Goal: Transaction & Acquisition: Purchase product/service

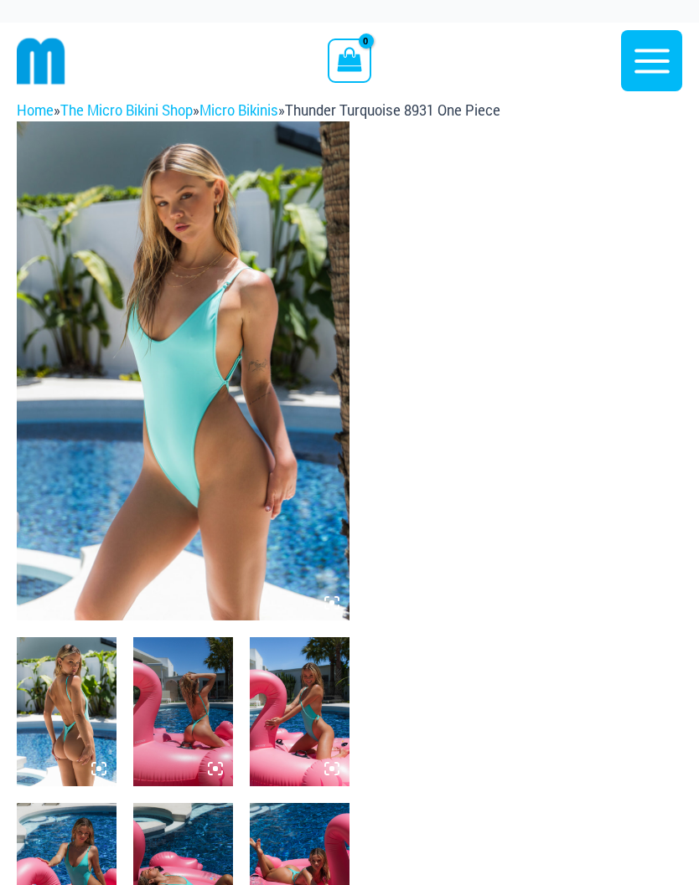
click at [642, 83] on button "Main Menu" at bounding box center [651, 60] width 61 height 61
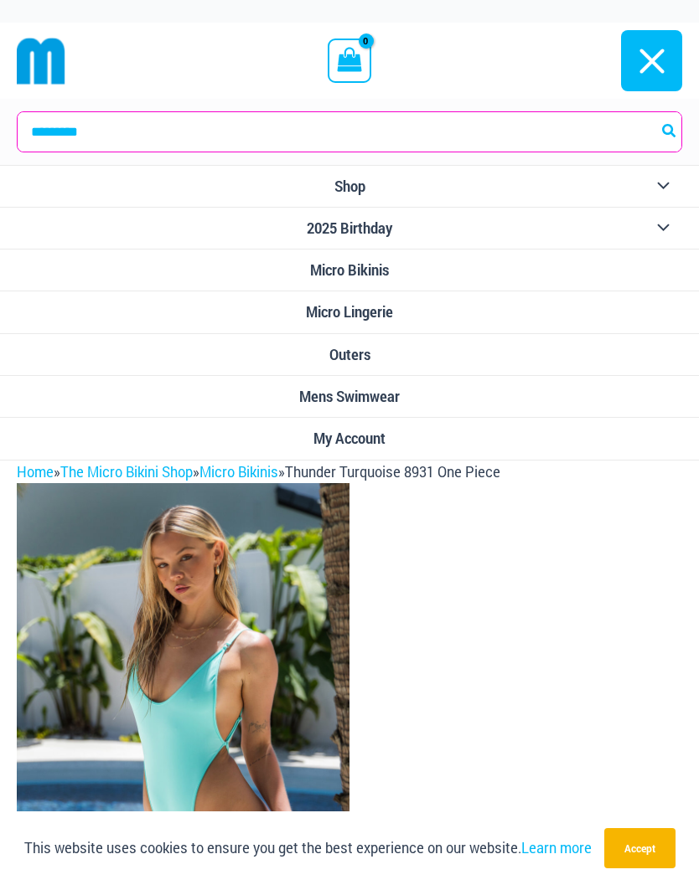
click at [413, 312] on link "Micro Lingerie" at bounding box center [349, 313] width 699 height 42
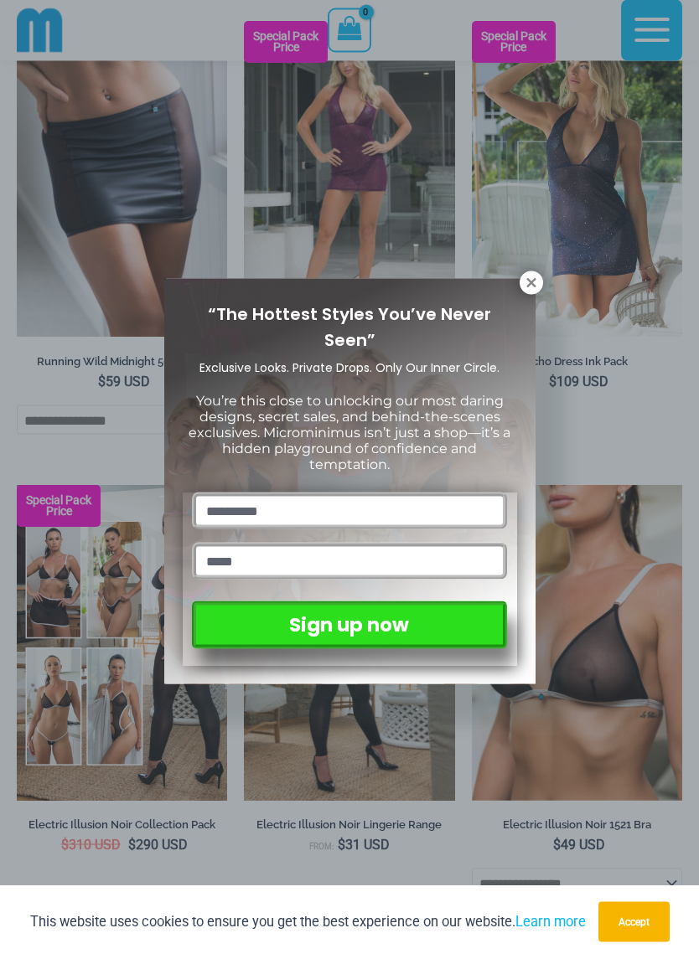
click at [531, 287] on icon at bounding box center [531, 283] width 15 height 15
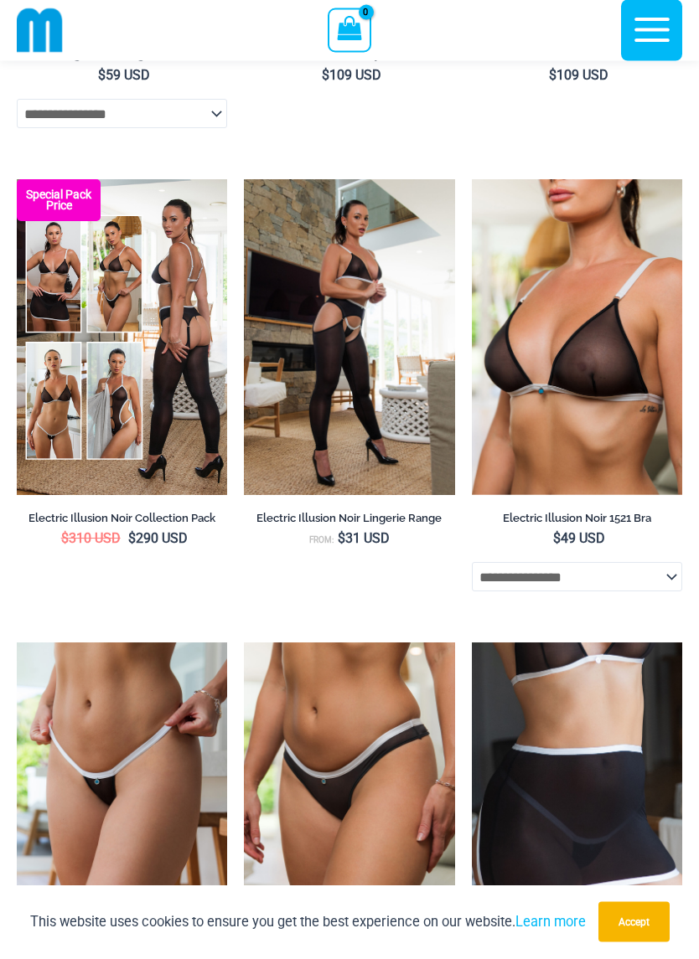
scroll to position [1999, 0]
click at [472, 179] on img at bounding box center [472, 179] width 0 height 0
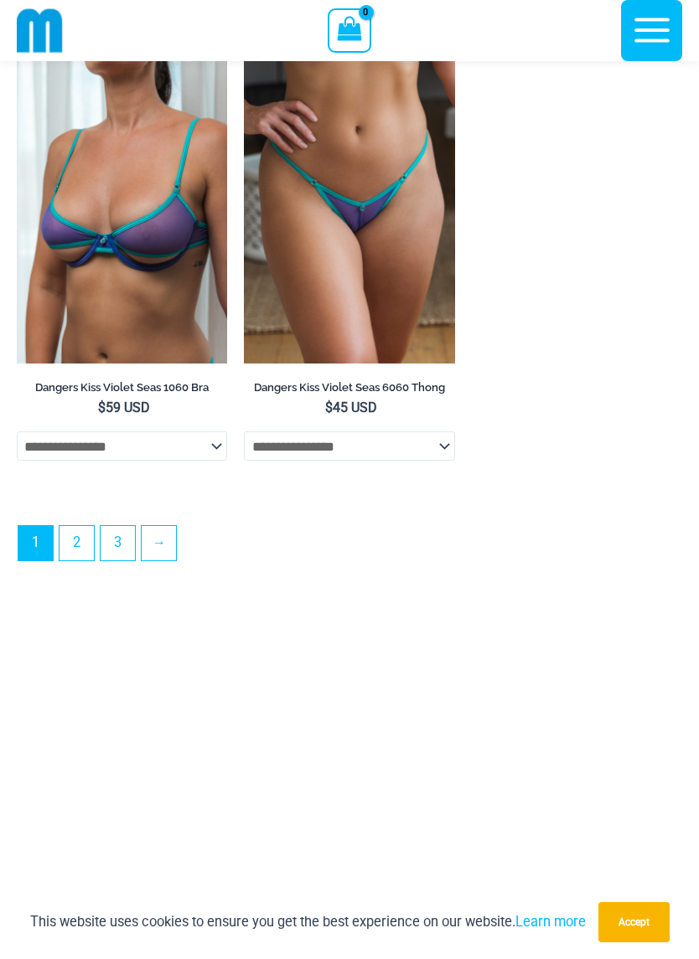
scroll to position [4930, 0]
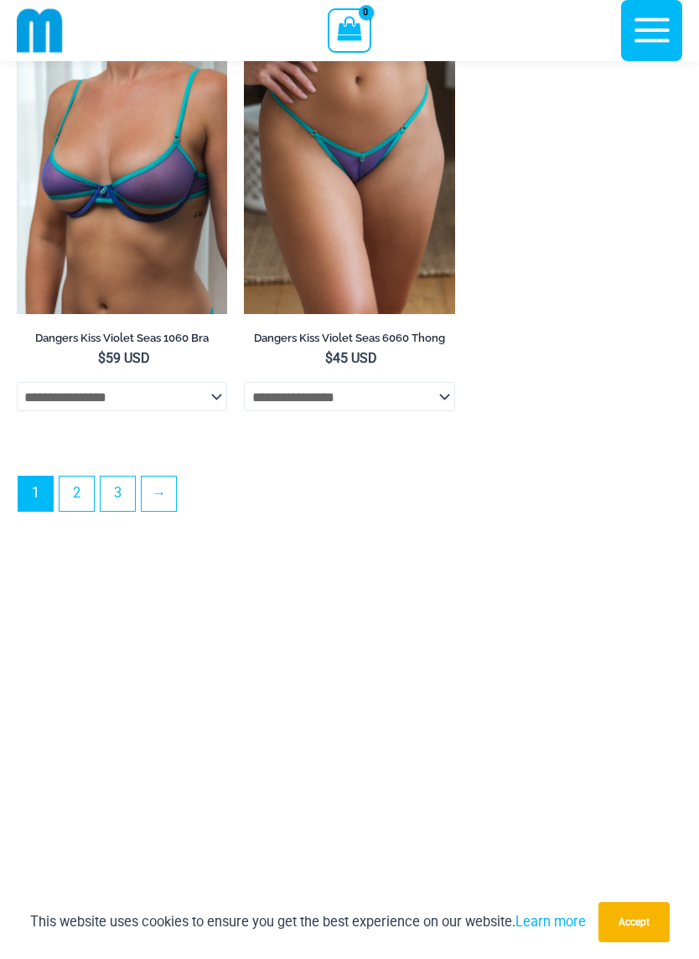
click at [81, 511] on link "2" at bounding box center [76, 494] width 34 height 34
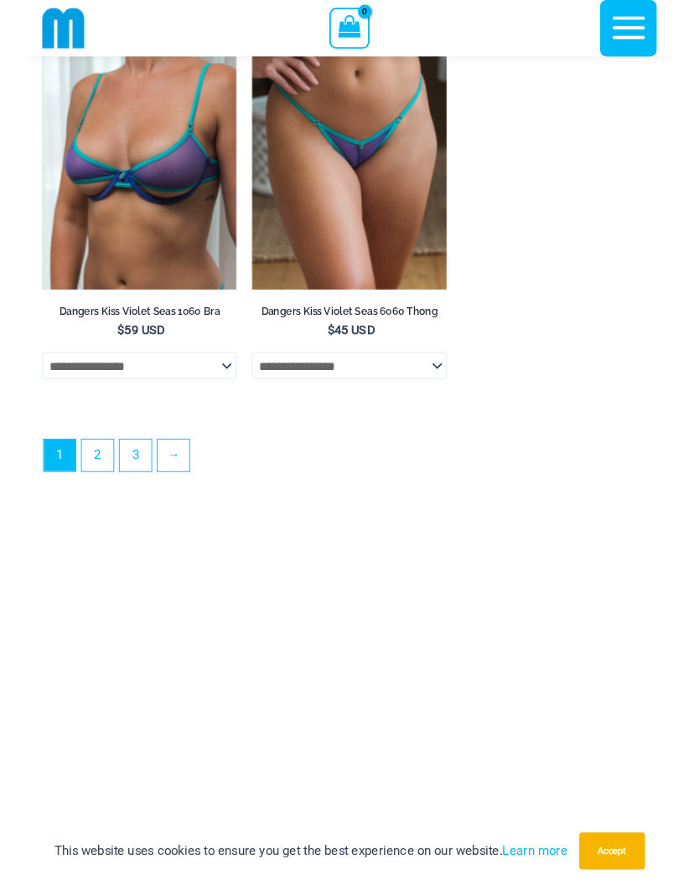
scroll to position [4967, 0]
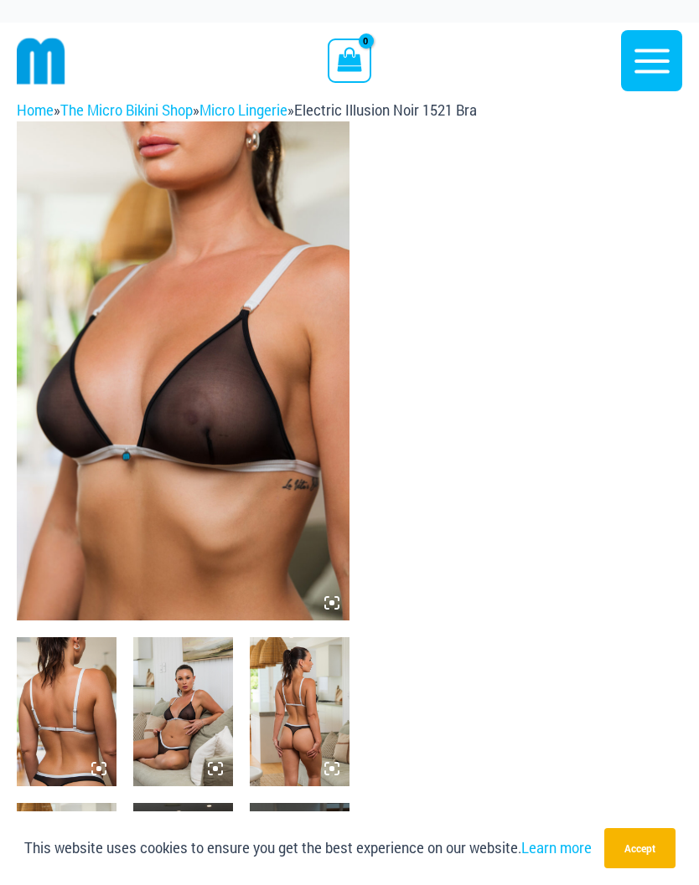
click at [292, 410] on img at bounding box center [183, 370] width 333 height 499
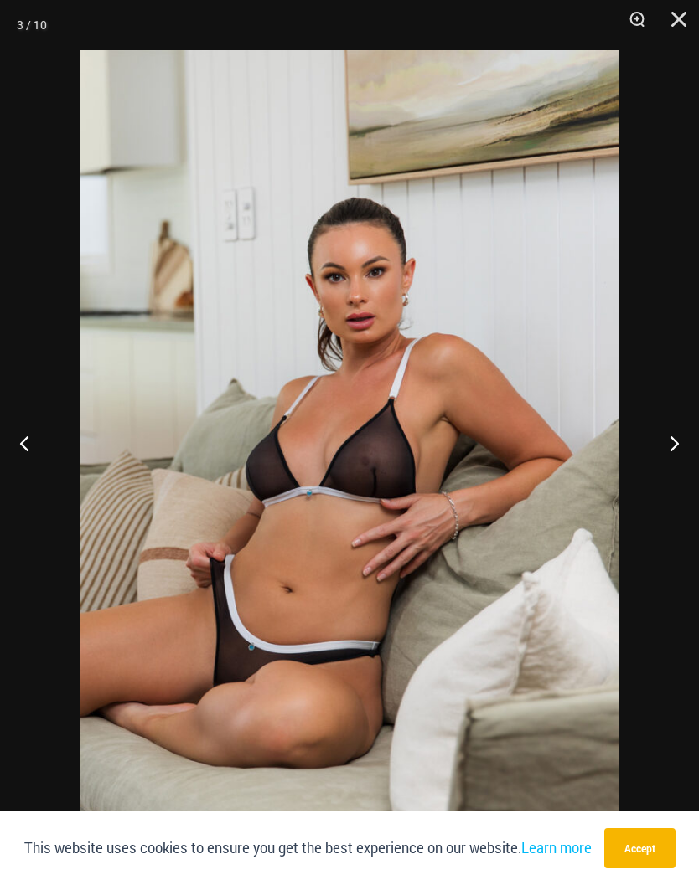
click at [668, 446] on button "Next" at bounding box center [667, 443] width 63 height 84
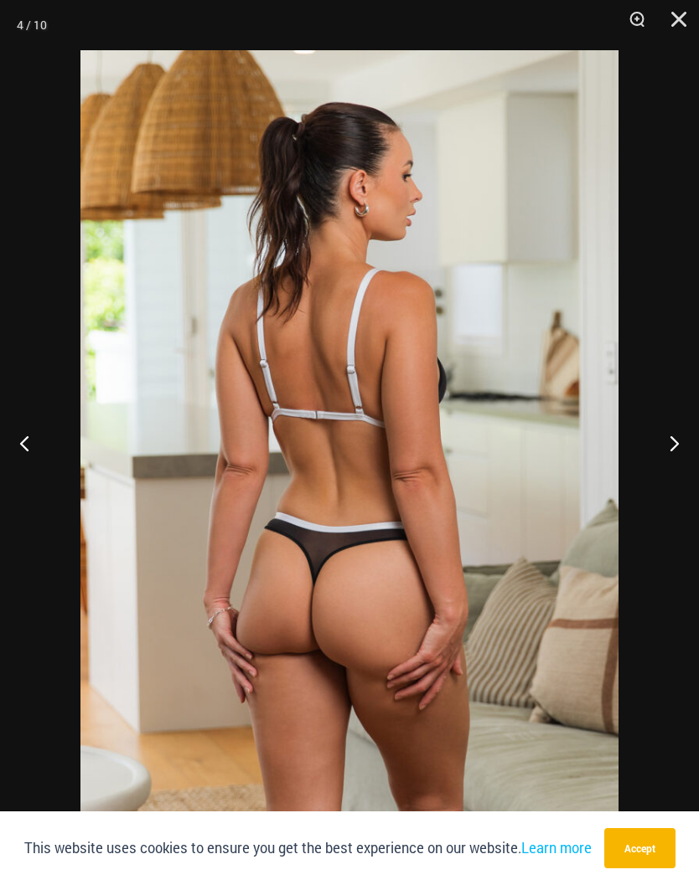
click at [673, 437] on button "Next" at bounding box center [667, 443] width 63 height 84
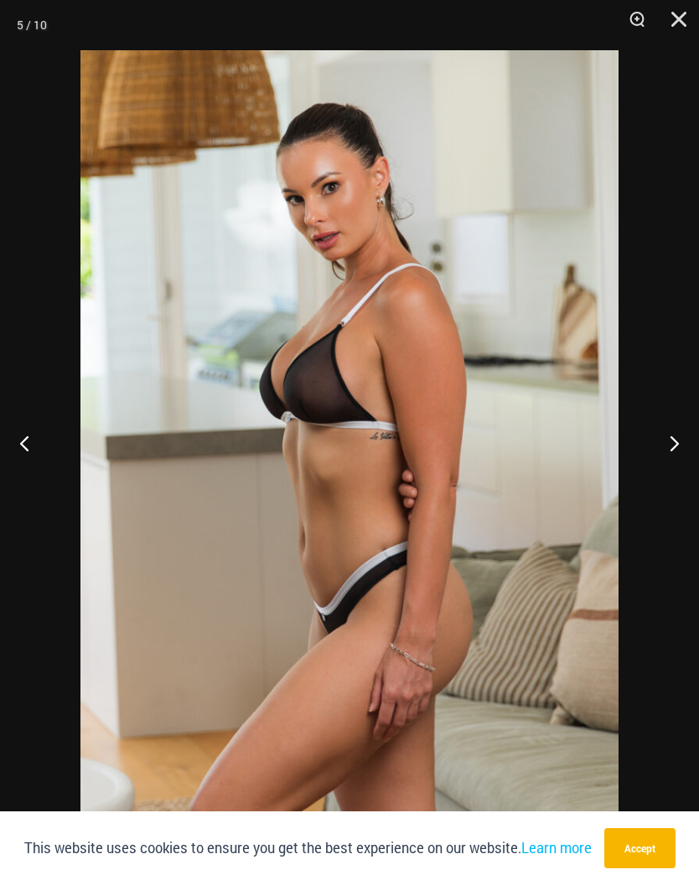
click at [692, 19] on button "Close" at bounding box center [673, 25] width 42 height 50
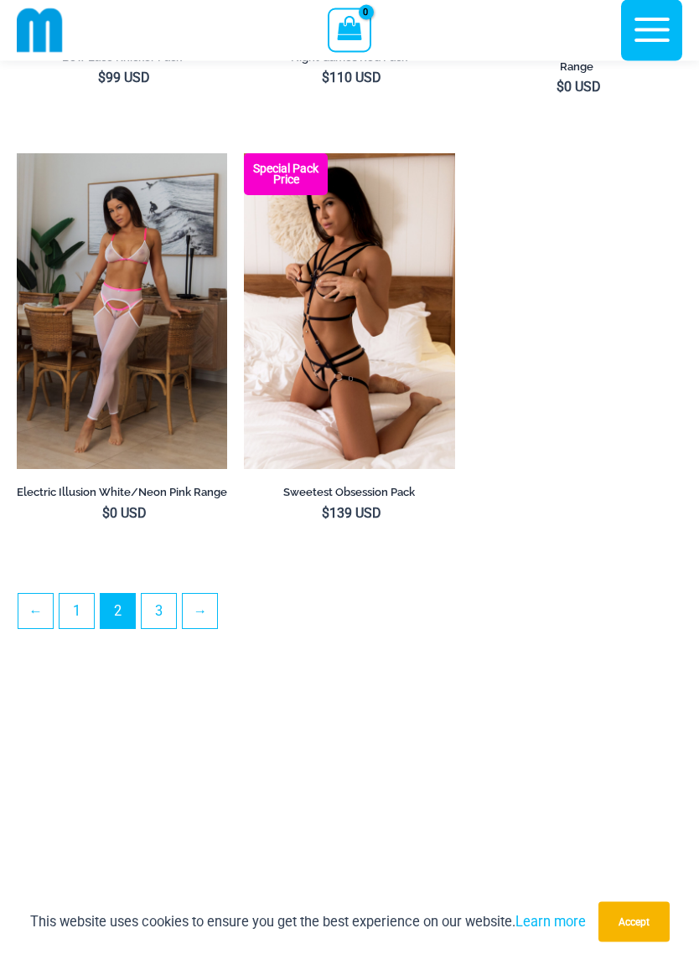
scroll to position [4638, 0]
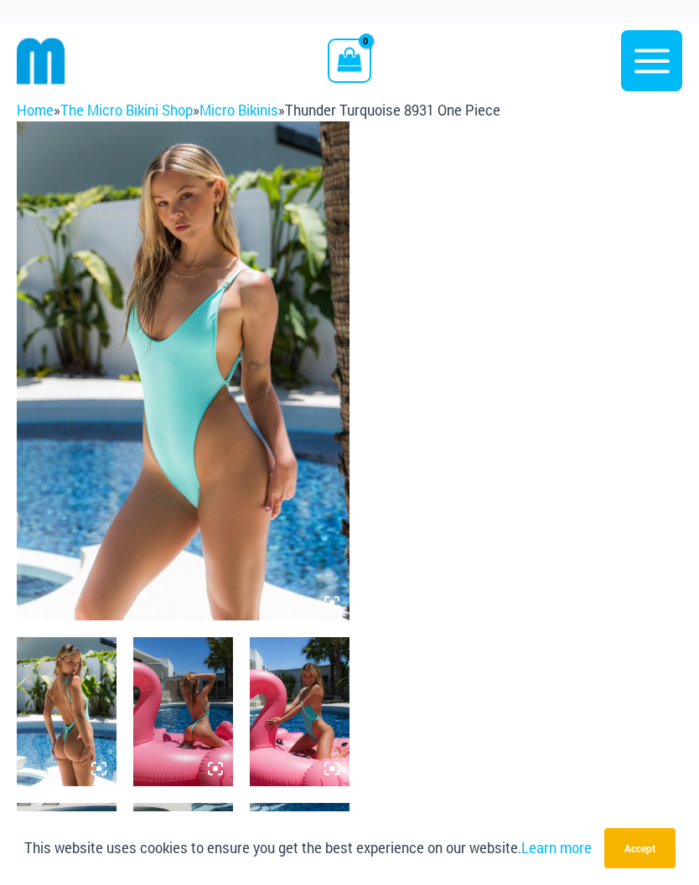
click at [664, 53] on icon "button" at bounding box center [652, 61] width 42 height 42
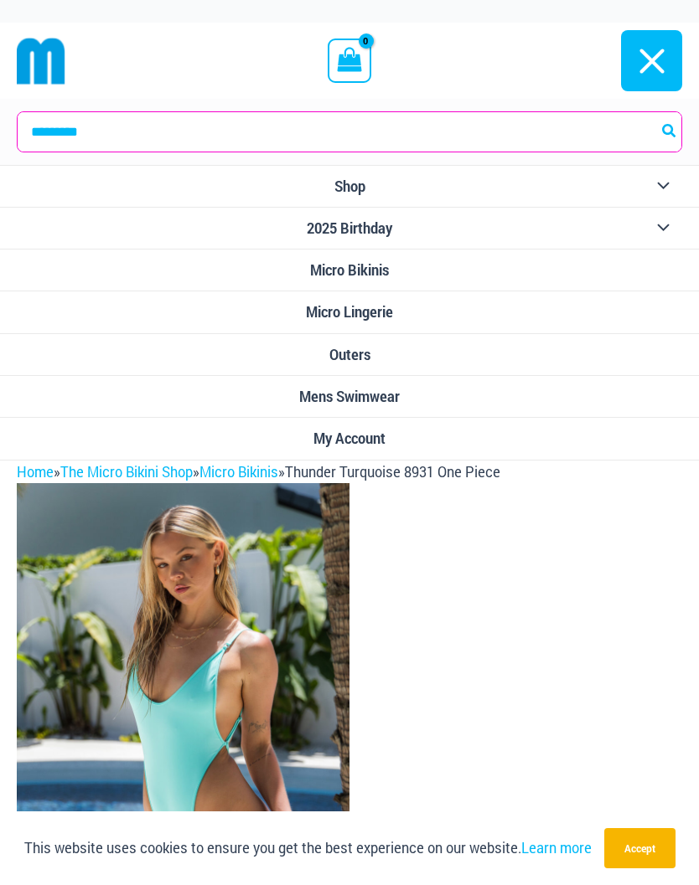
click at [476, 358] on link "Outers" at bounding box center [349, 355] width 699 height 42
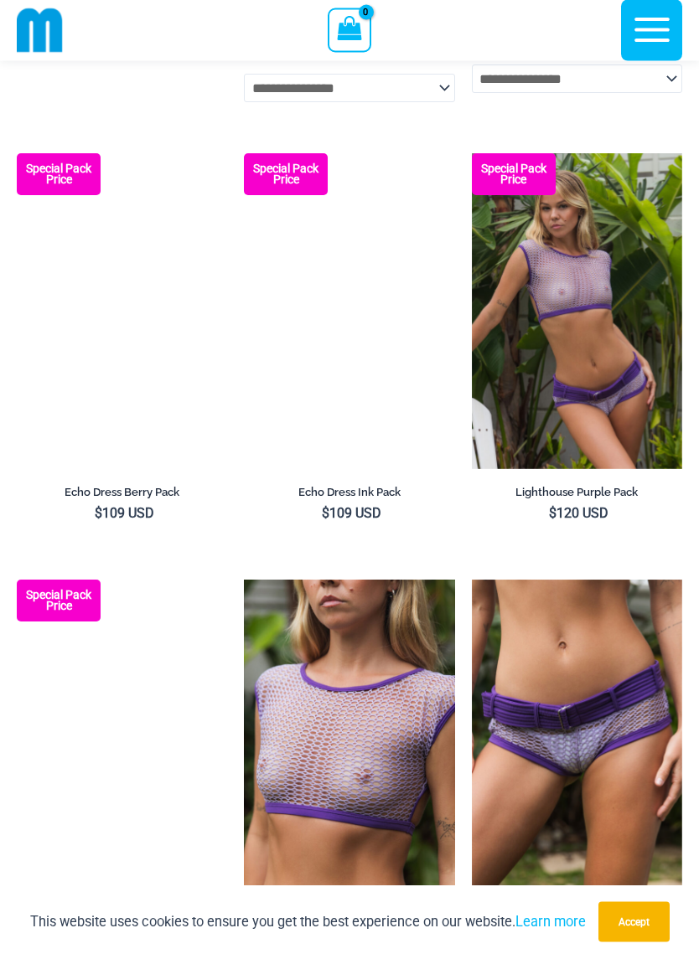
scroll to position [1524, 0]
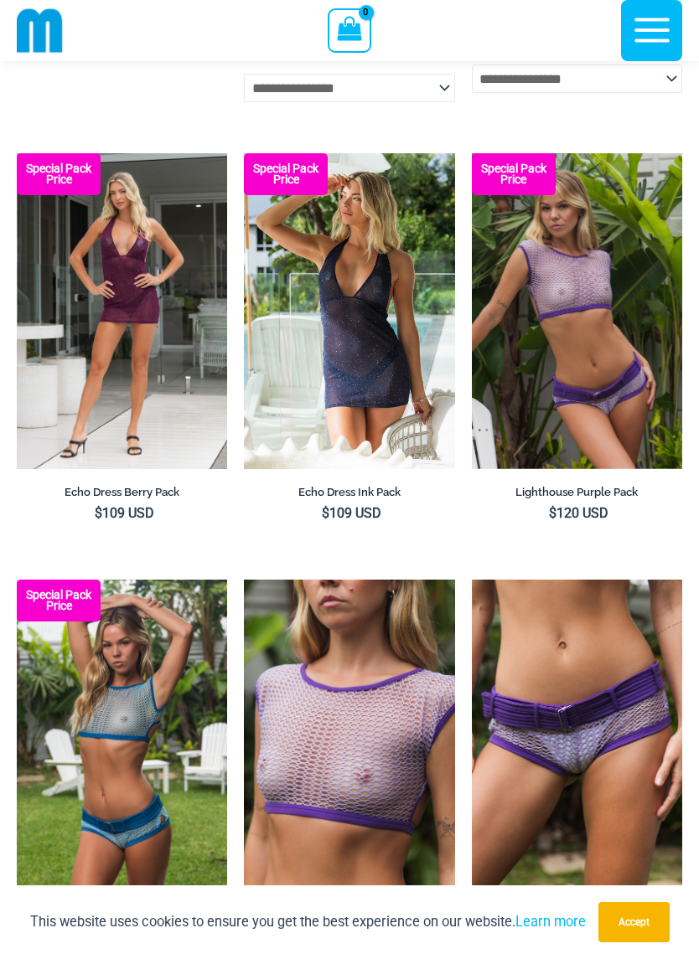
click at [472, 153] on img at bounding box center [472, 153] width 0 height 0
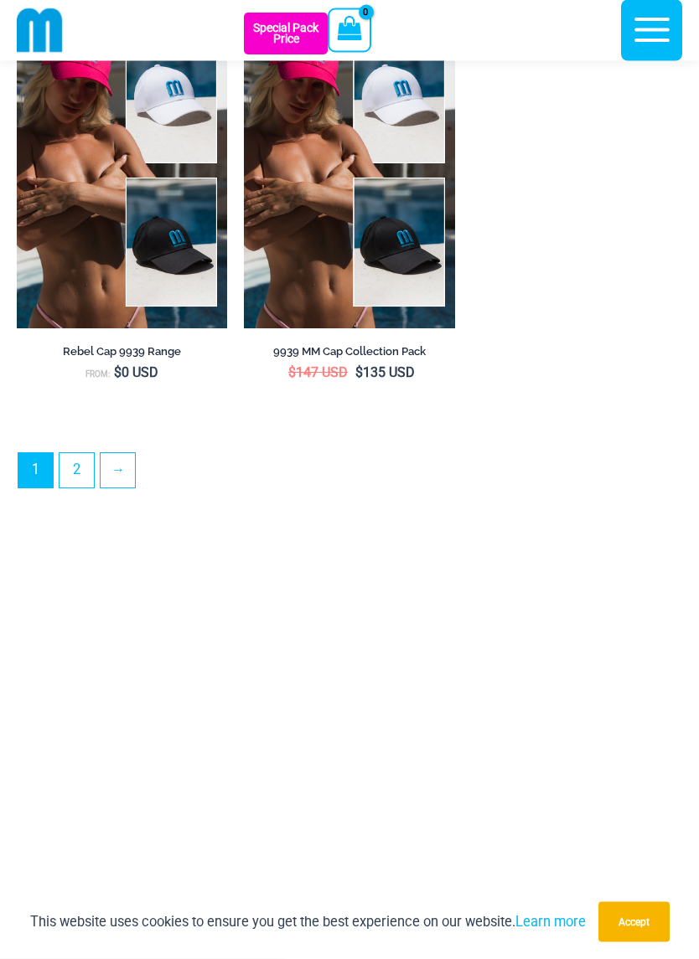
scroll to position [4870, 0]
click at [129, 488] on link "→" at bounding box center [118, 470] width 34 height 34
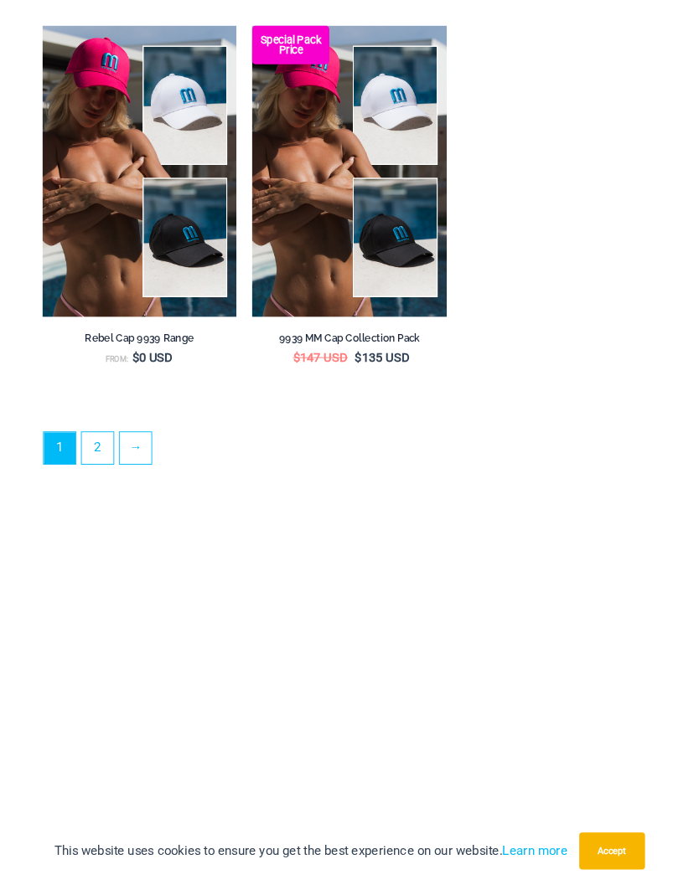
scroll to position [4907, 0]
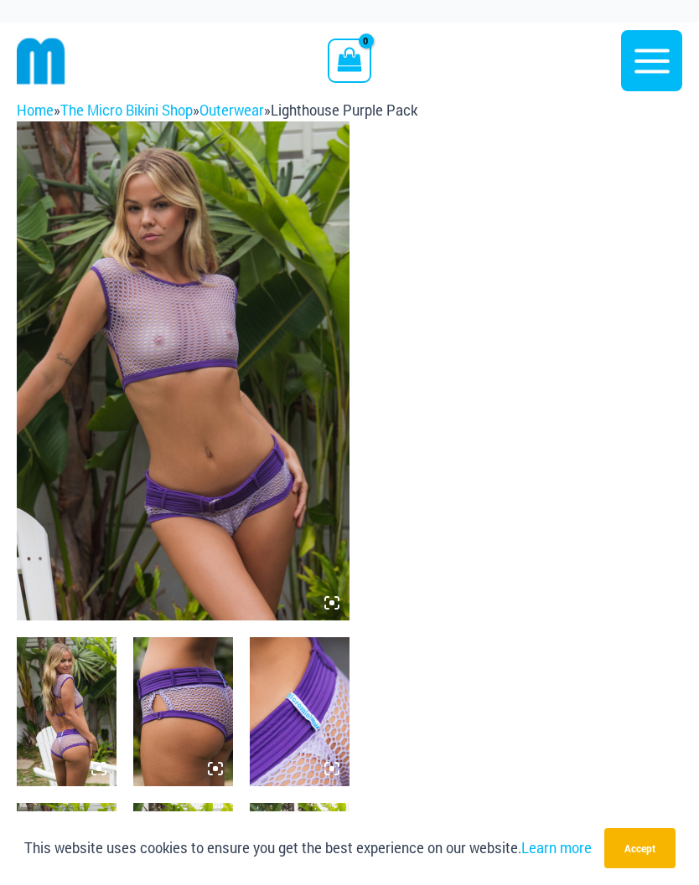
click at [286, 345] on img at bounding box center [183, 370] width 333 height 499
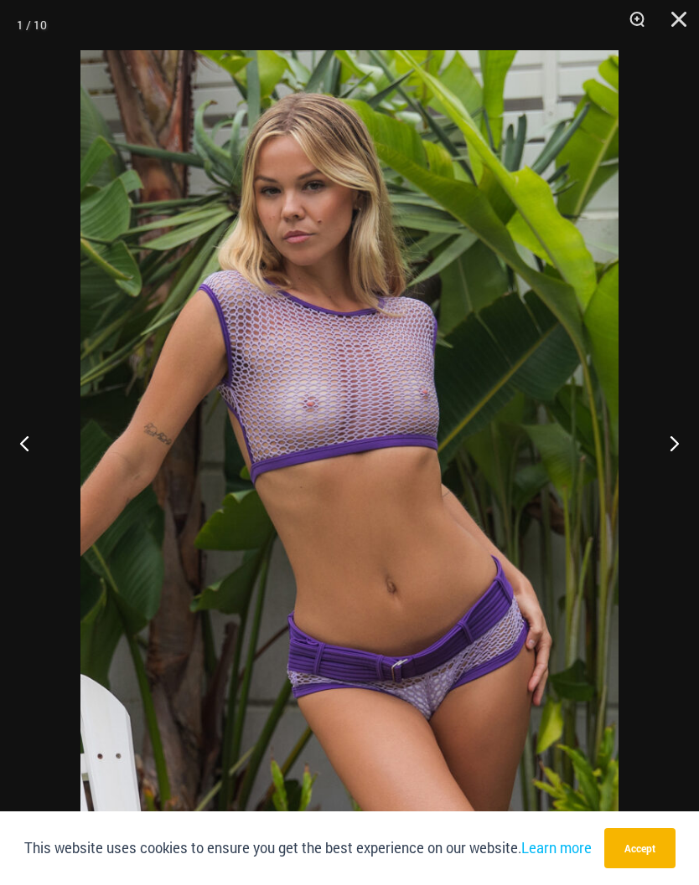
click at [680, 31] on button "Close" at bounding box center [673, 25] width 42 height 50
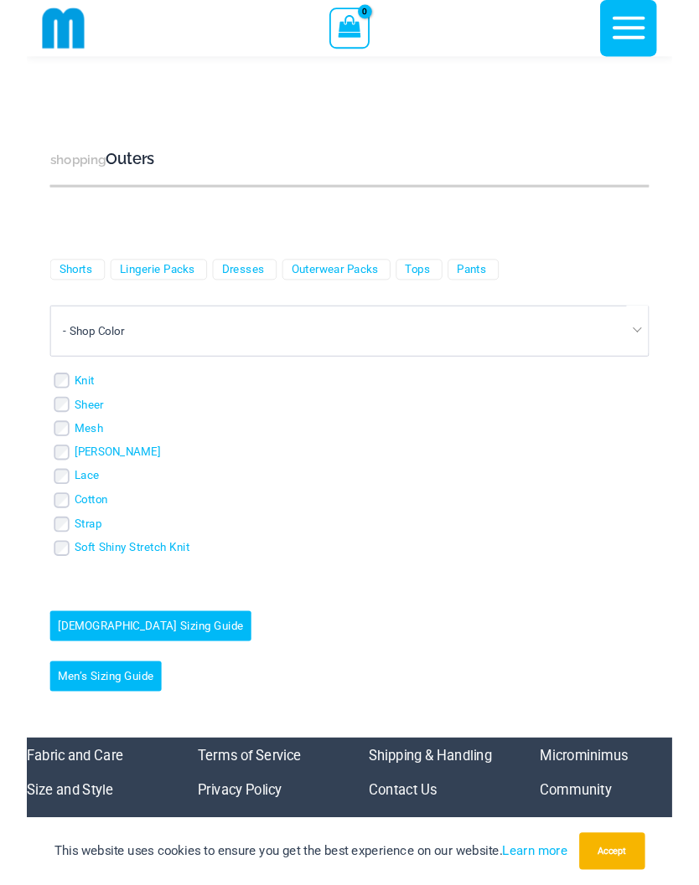
scroll to position [2814, 0]
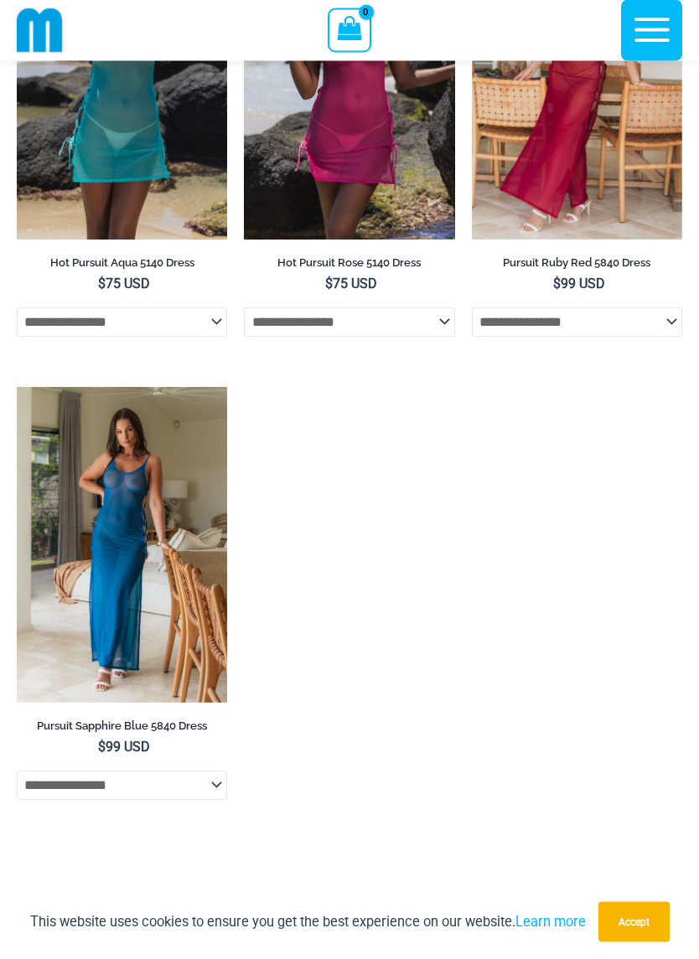
scroll to position [987, 0]
